Goal: Information Seeking & Learning: Check status

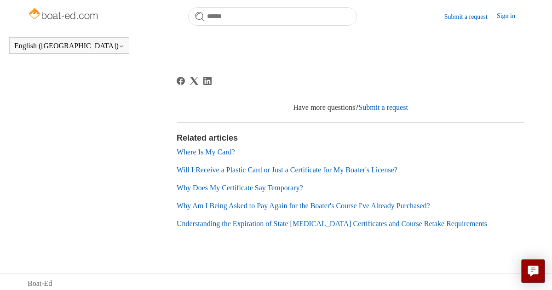
scroll to position [264, 0]
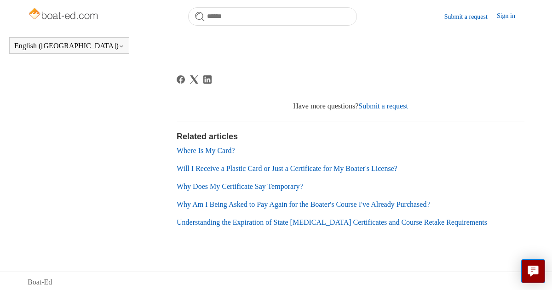
click at [232, 148] on link "Where Is My Card?" at bounding box center [206, 151] width 58 height 8
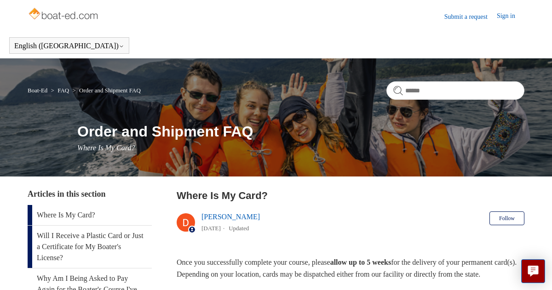
click at [121, 237] on link "Will I Receive a Plastic Card or Just a Certificate for My Boater's License?" at bounding box center [90, 247] width 124 height 42
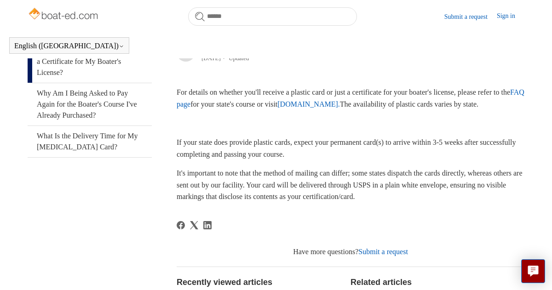
scroll to position [186, 0]
